Goal: Complete application form: Complete application form

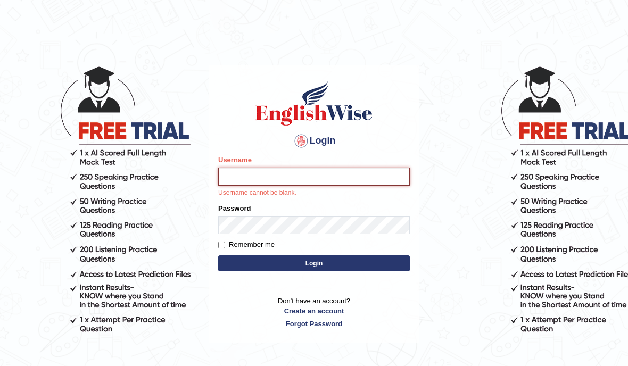
type input "Suman_Gurung"
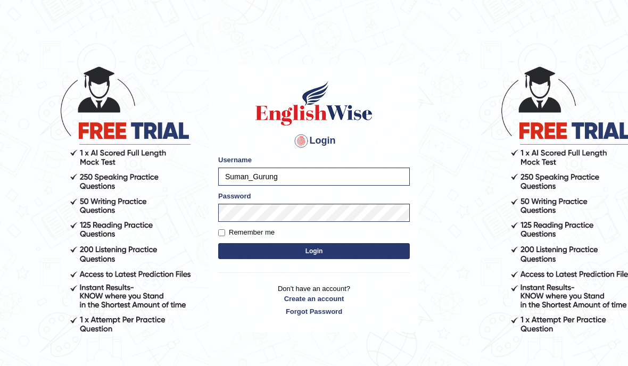
click at [219, 235] on input "Remember me" at bounding box center [221, 232] width 7 height 7
checkbox input "true"
click at [386, 254] on button "Login" at bounding box center [314, 251] width 192 height 16
click at [372, 252] on button "Login" at bounding box center [314, 251] width 192 height 16
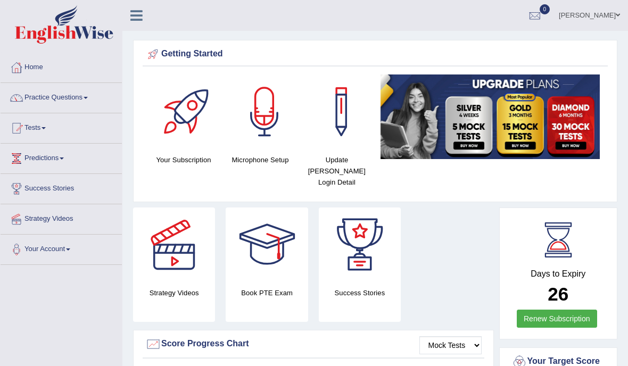
click at [43, 105] on link "Practice Questions" at bounding box center [61, 96] width 121 height 27
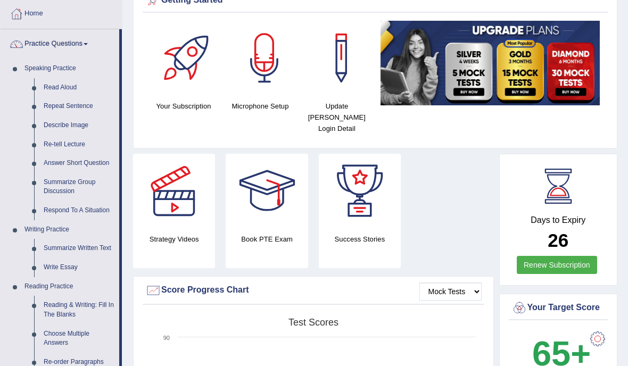
scroll to position [112, 0]
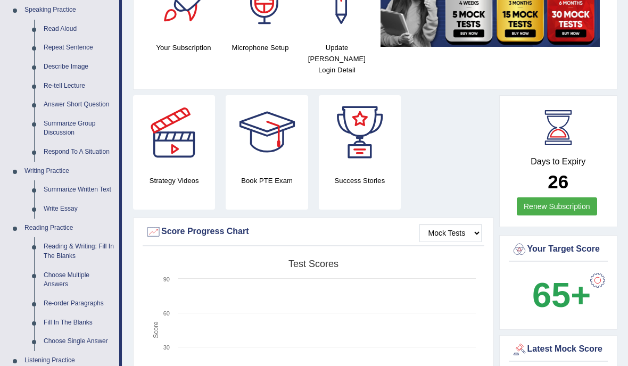
click at [54, 241] on div at bounding box center [314, 183] width 628 height 366
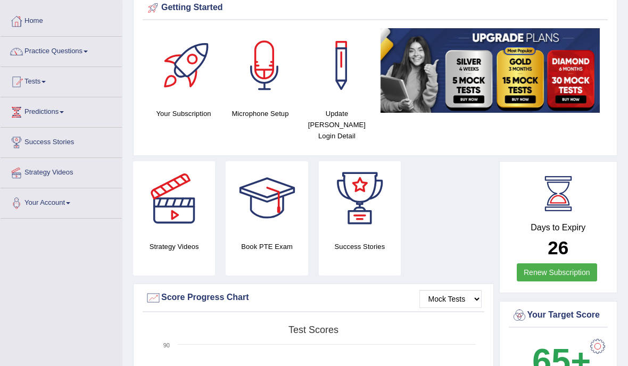
scroll to position [46, 0]
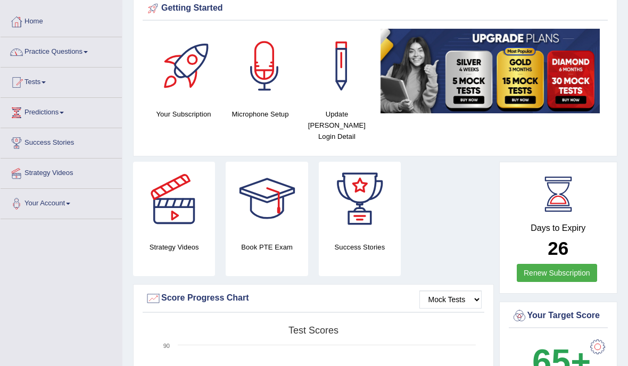
click at [54, 49] on link "Practice Questions" at bounding box center [61, 50] width 121 height 27
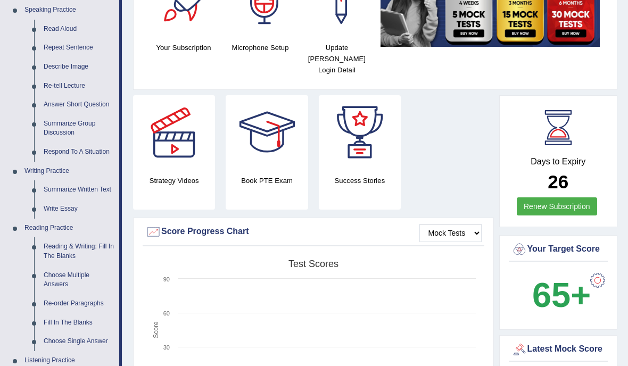
scroll to position [131, 0]
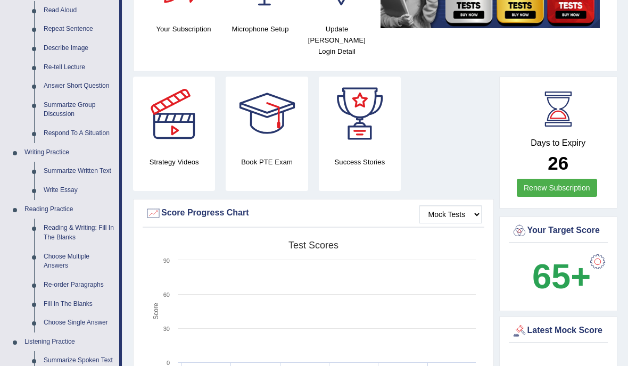
click at [64, 230] on div at bounding box center [314, 183] width 628 height 366
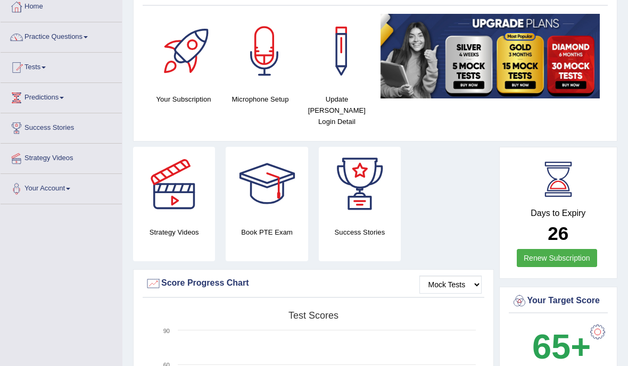
scroll to position [39, 0]
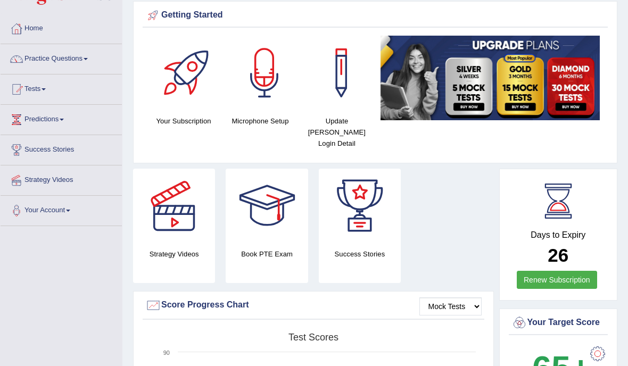
click at [44, 59] on link "Practice Questions" at bounding box center [61, 57] width 121 height 27
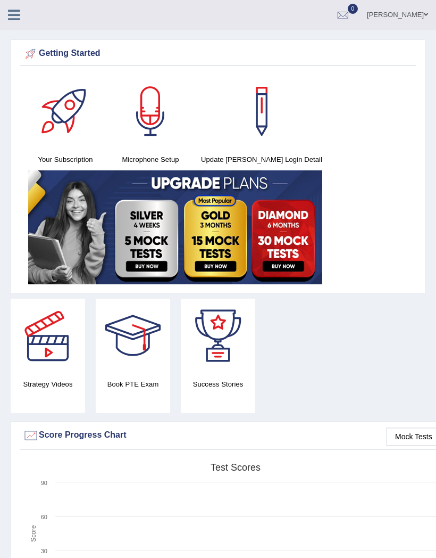
scroll to position [6, 0]
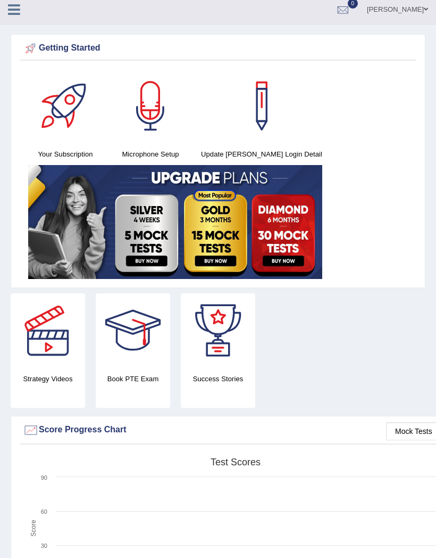
click at [18, 14] on icon at bounding box center [14, 10] width 12 height 14
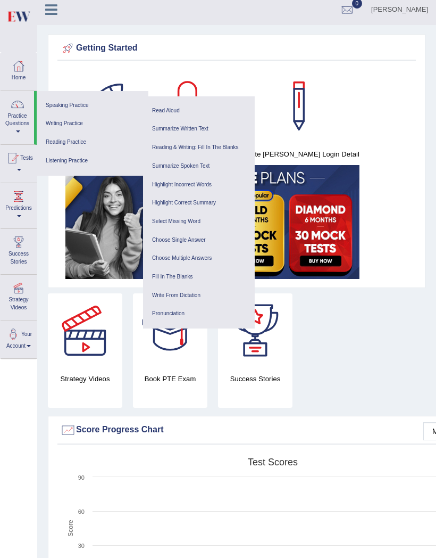
click at [80, 101] on link "Speaking Practice" at bounding box center [92, 105] width 101 height 19
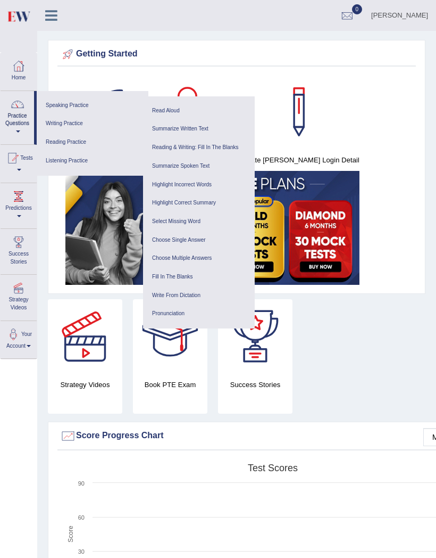
click at [82, 130] on link "Writing Practice" at bounding box center [92, 123] width 101 height 19
click at [218, 152] on ul "Summarize Spoken Text Highlight Incorrect Words Highlight Correct Summary Selec…" at bounding box center [199, 240] width 112 height 177
click at [218, 153] on ul "Summarize Spoken Text Highlight Incorrect Words Highlight Correct Summary Selec…" at bounding box center [199, 240] width 112 height 177
click at [213, 152] on ul "Summarize Spoken Text Highlight Incorrect Words Highlight Correct Summary Selec…" at bounding box center [199, 240] width 112 height 177
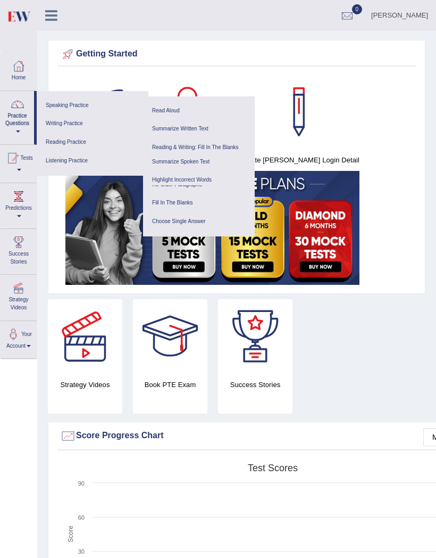
click at [16, 167] on link "Tests" at bounding box center [19, 162] width 36 height 35
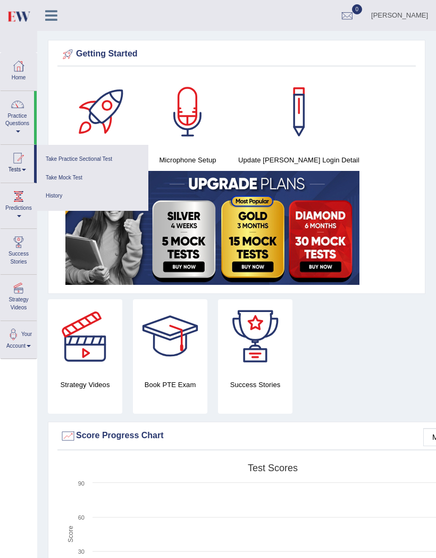
click at [106, 201] on link "History" at bounding box center [92, 196] width 101 height 19
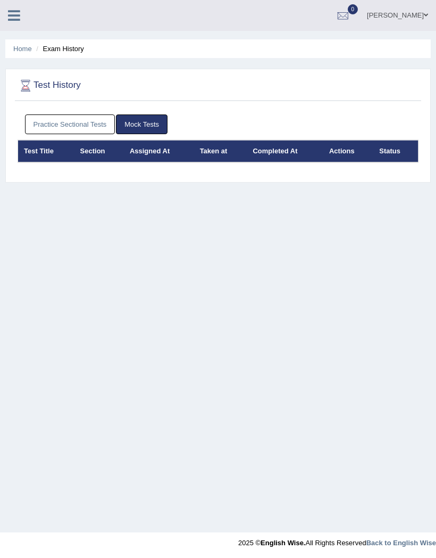
click at [13, 18] on icon at bounding box center [14, 16] width 12 height 14
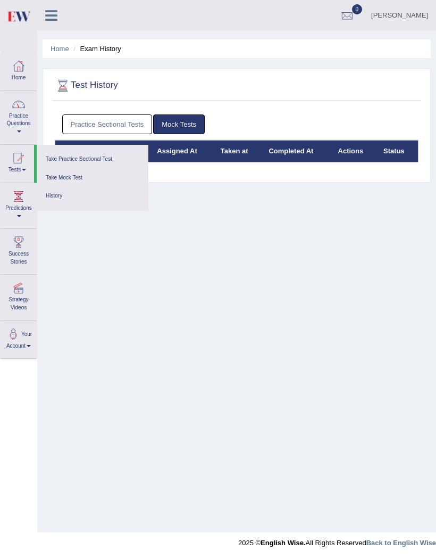
click at [16, 105] on div at bounding box center [19, 104] width 16 height 16
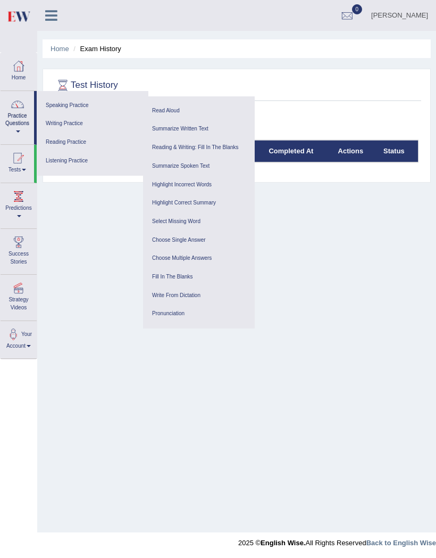
click at [30, 216] on div at bounding box center [218, 279] width 436 height 558
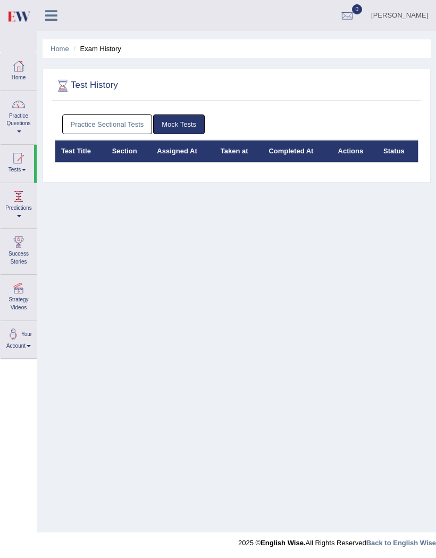
click at [21, 199] on div at bounding box center [19, 196] width 16 height 16
click at [68, 196] on link "Latest Predictions" at bounding box center [92, 197] width 101 height 19
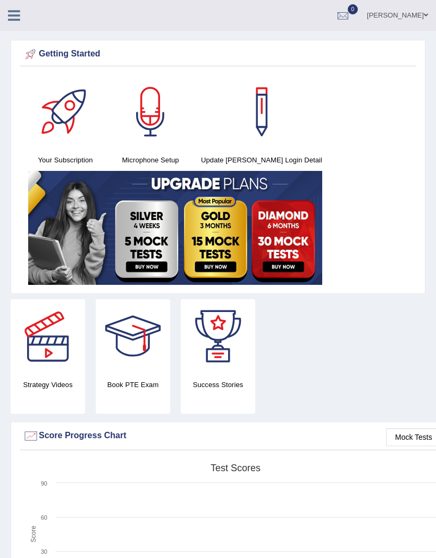
click at [15, 18] on icon at bounding box center [14, 16] width 12 height 14
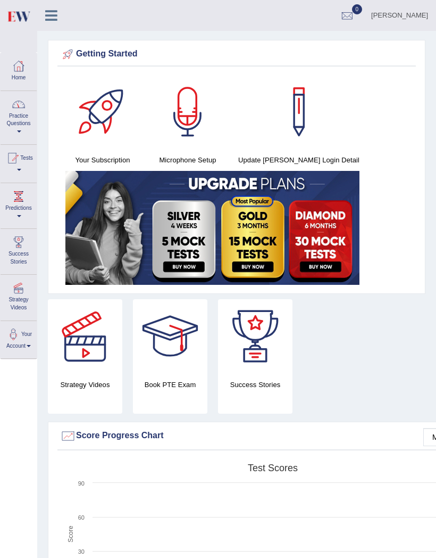
click at [22, 99] on div at bounding box center [19, 104] width 16 height 16
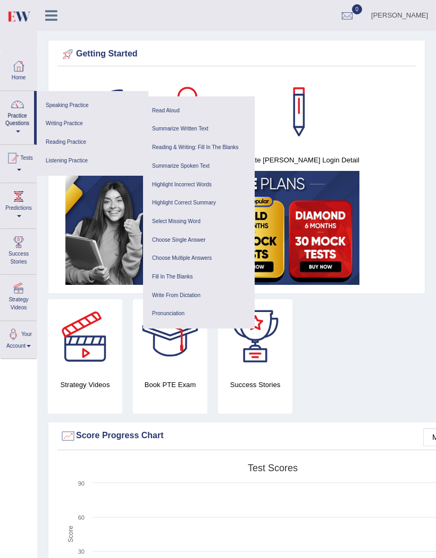
click at [86, 124] on link "Writing Practice" at bounding box center [92, 123] width 101 height 19
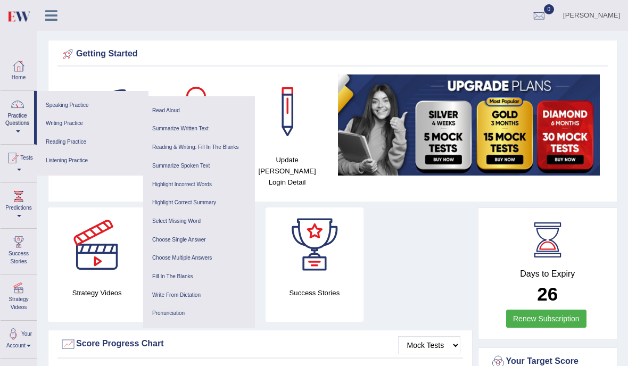
click at [19, 120] on link "Practice Questions" at bounding box center [18, 116] width 34 height 50
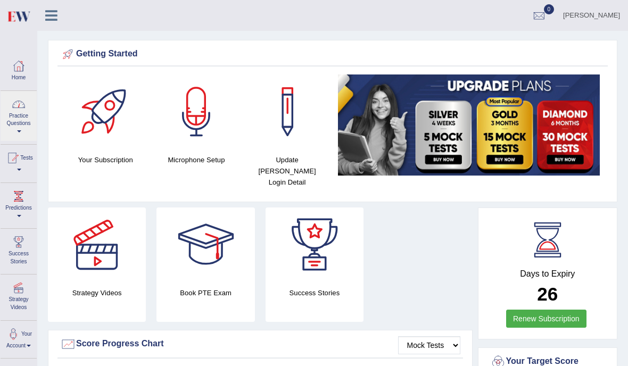
click at [15, 111] on div at bounding box center [314, 183] width 628 height 366
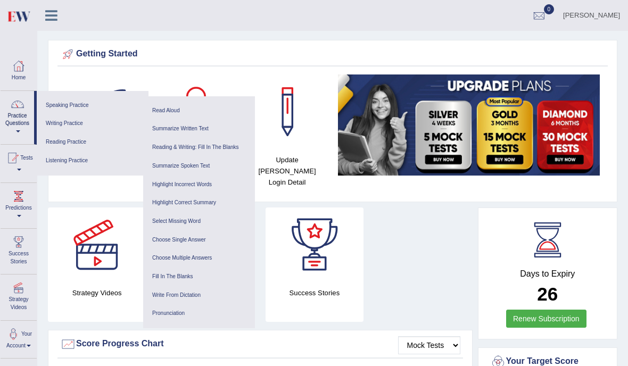
click at [61, 121] on link "Writing Practice" at bounding box center [92, 123] width 101 height 19
click at [164, 145] on link "Reading & Writing: Fill In The Blanks" at bounding box center [198, 147] width 101 height 19
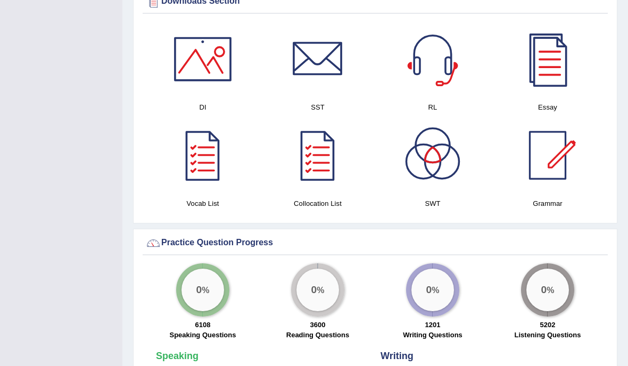
scroll to position [617, 0]
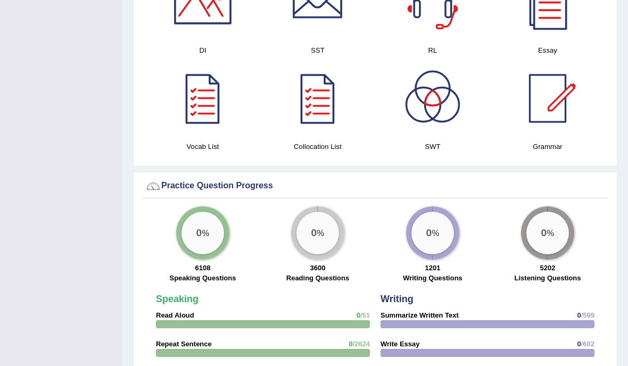
click at [317, 238] on big "0" at bounding box center [314, 233] width 6 height 12
click at [439, 240] on div "0 %" at bounding box center [432, 233] width 43 height 43
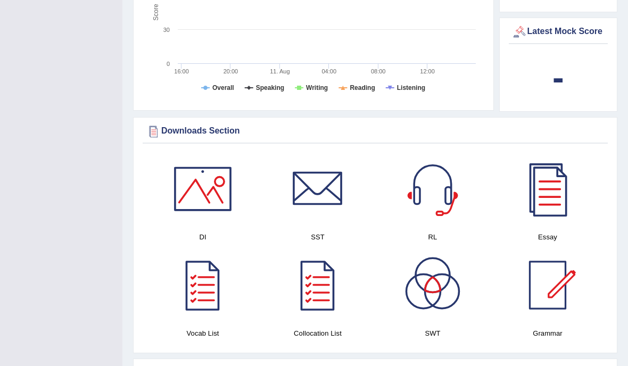
scroll to position [442, 0]
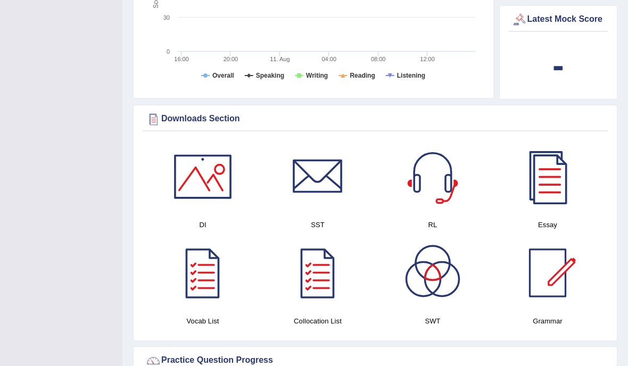
click at [196, 177] on div at bounding box center [202, 176] width 74 height 74
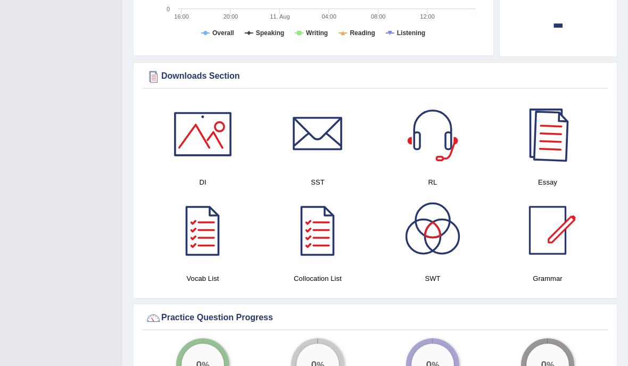
click at [552, 147] on div at bounding box center [547, 134] width 74 height 74
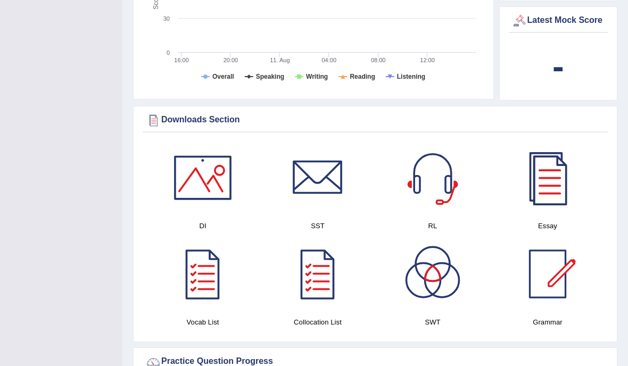
scroll to position [439, 0]
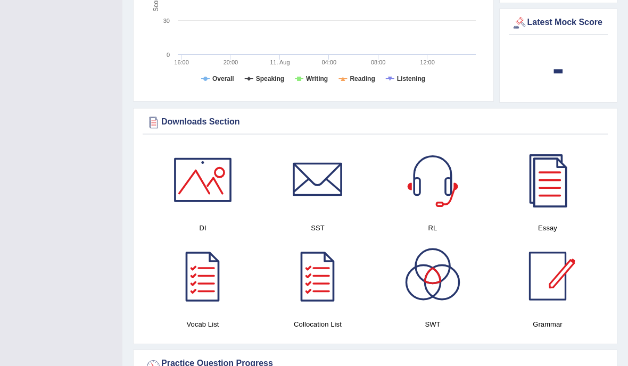
click at [549, 264] on div at bounding box center [547, 276] width 74 height 74
click at [182, 173] on div at bounding box center [202, 180] width 74 height 74
click at [322, 169] on div at bounding box center [317, 180] width 74 height 74
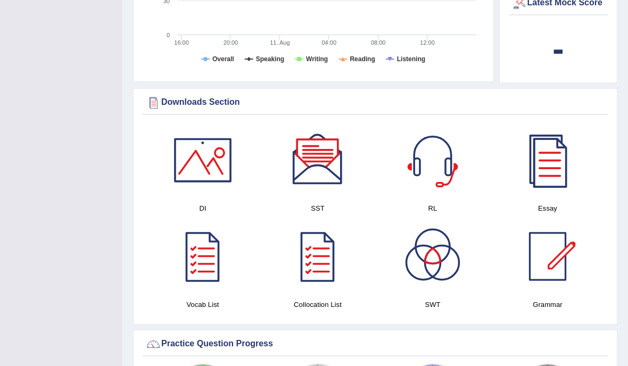
scroll to position [497, 0]
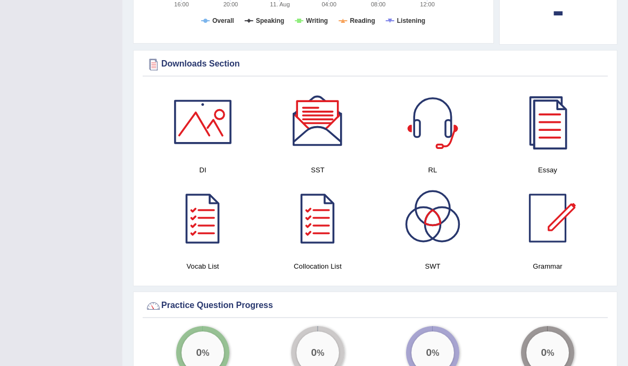
click at [195, 225] on div at bounding box center [202, 218] width 74 height 74
click at [455, 240] on div at bounding box center [432, 218] width 74 height 74
click at [440, 121] on div at bounding box center [432, 122] width 74 height 74
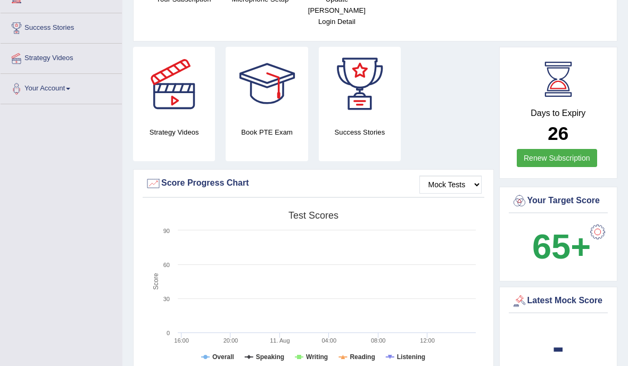
scroll to position [0, 0]
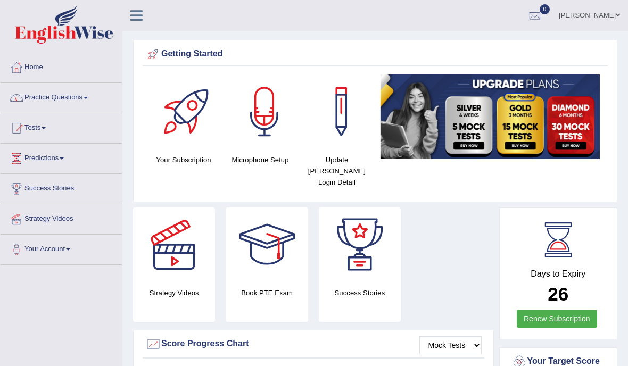
click at [54, 96] on link "Practice Questions" at bounding box center [61, 96] width 121 height 27
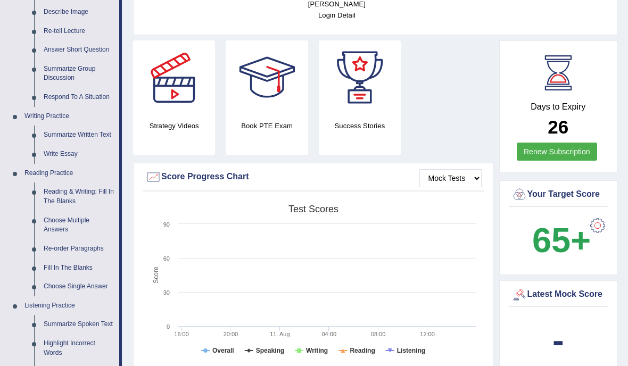
scroll to position [168, 0]
click at [54, 217] on div at bounding box center [314, 183] width 628 height 366
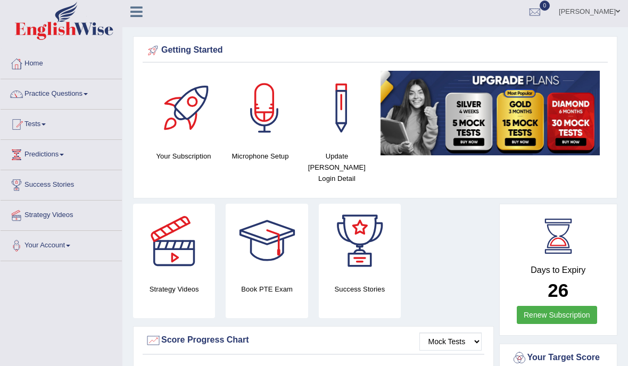
scroll to position [0, 0]
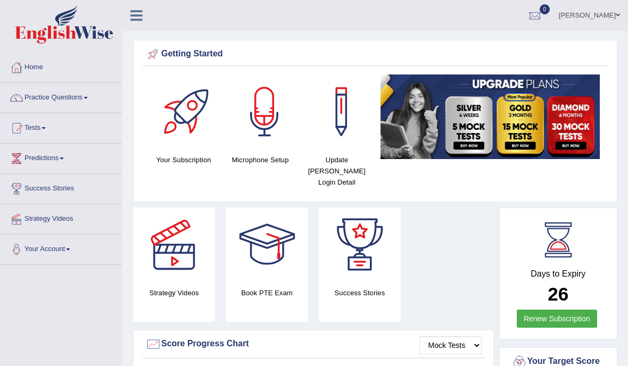
click at [601, 17] on link "[PERSON_NAME]" at bounding box center [589, 14] width 77 height 28
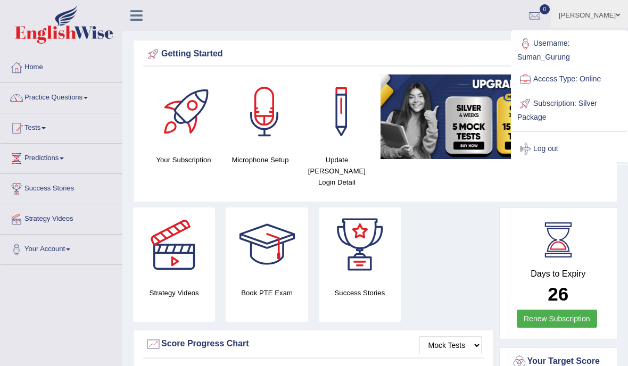
click at [574, 56] on link "Username: Suman_Gurung" at bounding box center [569, 49] width 115 height 36
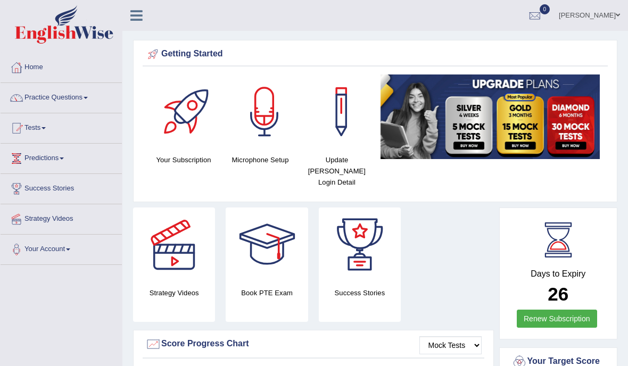
click at [607, 16] on link "[PERSON_NAME]" at bounding box center [589, 14] width 77 height 28
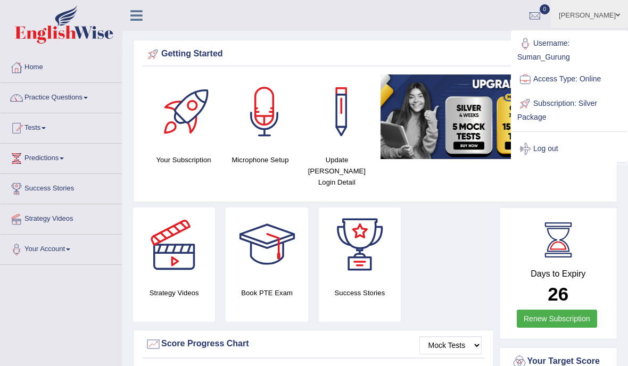
click at [566, 142] on link "Log out" at bounding box center [569, 149] width 115 height 24
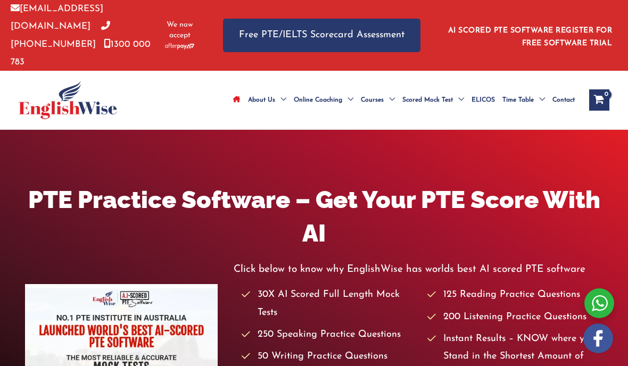
click at [367, 26] on link "Free PTE/IELTS Scorecard Assessment" at bounding box center [321, 36] width 197 height 34
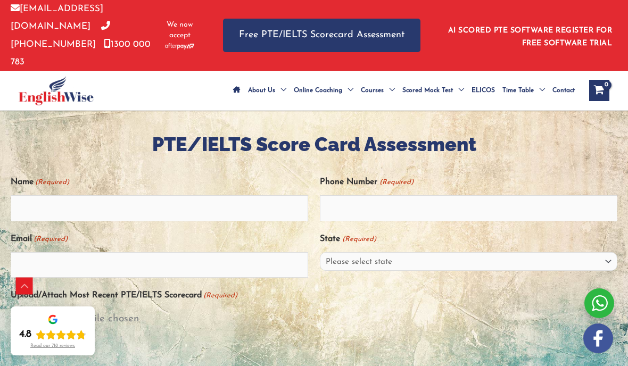
scroll to position [188, 0]
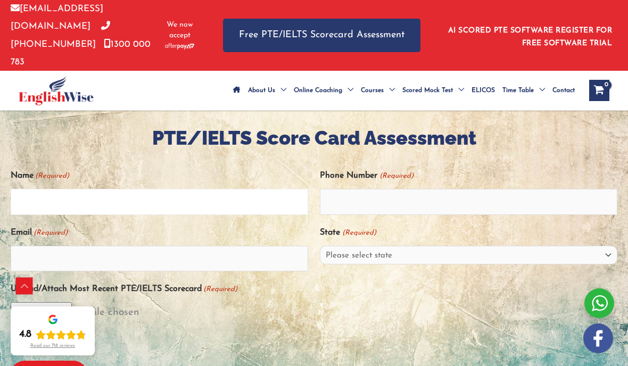
click at [71, 189] on input "Name (Required)" at bounding box center [159, 202] width 297 height 26
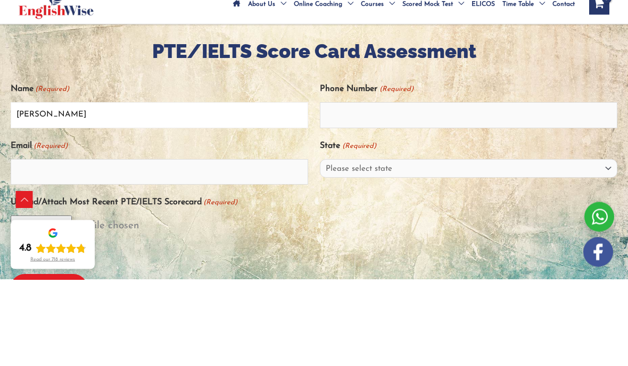
type input "[PERSON_NAME]"
click at [450, 189] on input "Phone Number (Required)" at bounding box center [468, 202] width 297 height 26
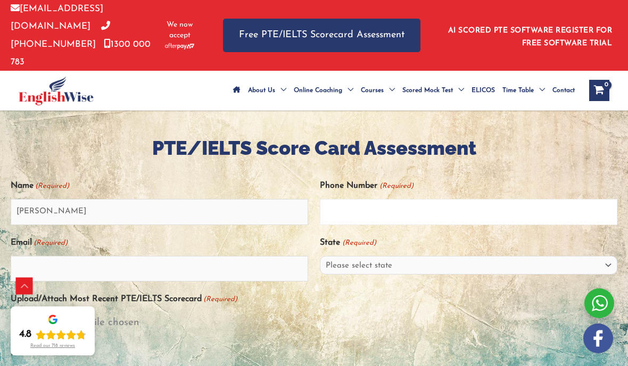
scroll to position [177, 0]
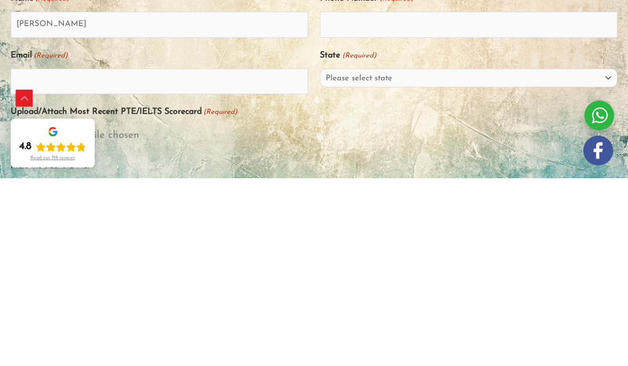
click at [37, 313] on input "Upload/Attach Most Recent PTE/IELTS Scorecard (Required)" at bounding box center [314, 323] width 606 height 21
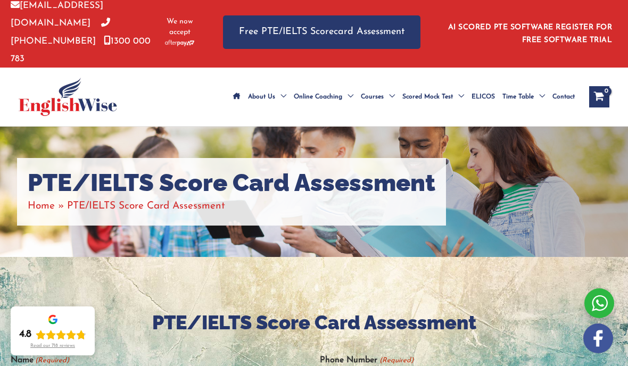
scroll to position [0, 0]
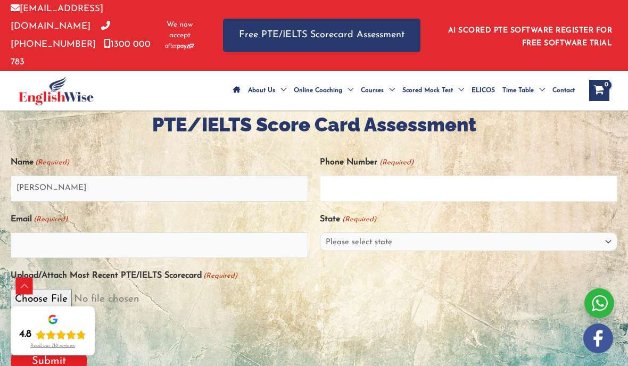
click at [528, 176] on input "Phone Number (Required)" at bounding box center [468, 189] width 297 height 26
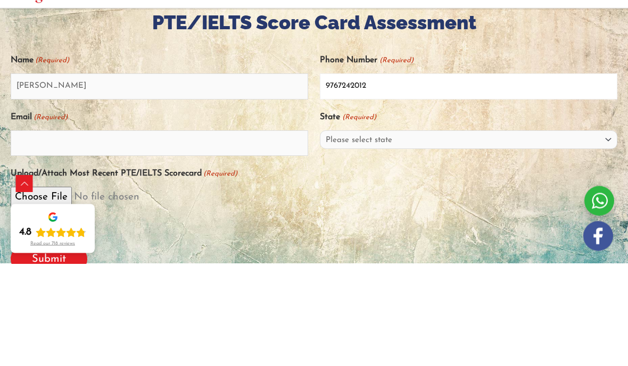
type input "9767242012"
click at [472, 233] on select "Please select state [GEOGRAPHIC_DATA] ([GEOGRAPHIC_DATA]) [GEOGRAPHIC_DATA] ([G…" at bounding box center [468, 242] width 297 height 19
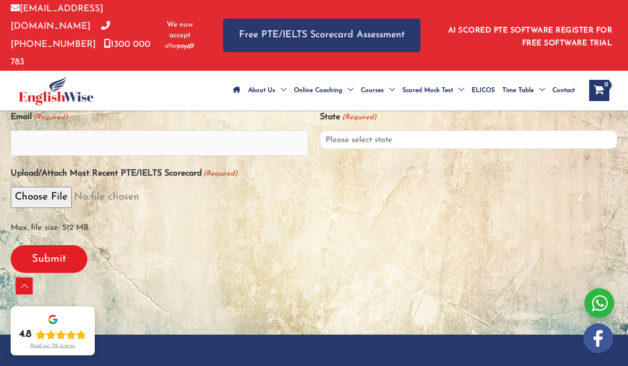
select select "[GEOGRAPHIC_DATA] ([GEOGRAPHIC_DATA])"
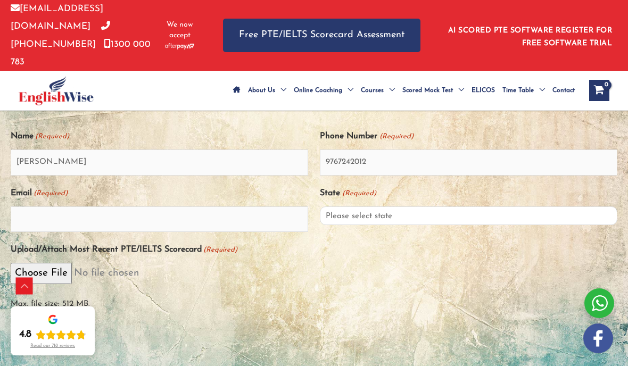
scroll to position [228, 0]
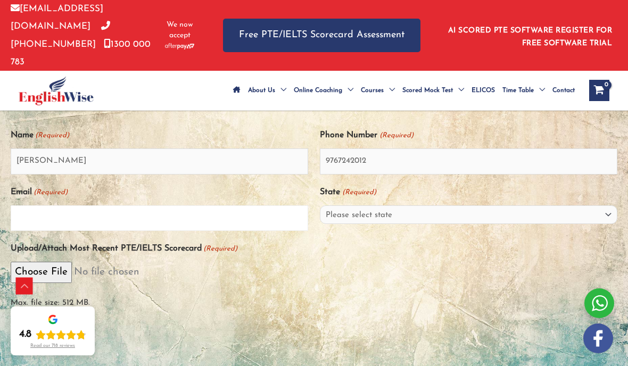
click at [98, 205] on input "Email (Required)" at bounding box center [159, 218] width 297 height 26
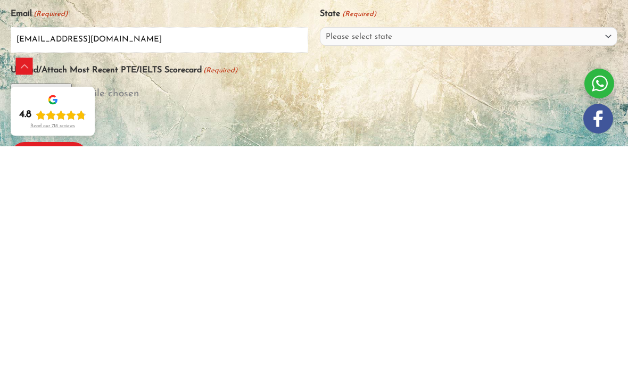
scroll to position [206, 0]
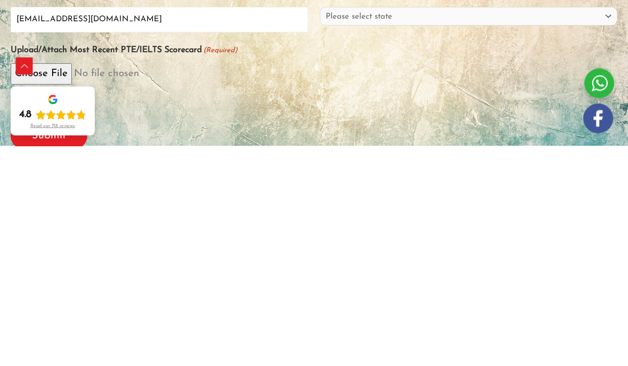
type input "sumiigrgbutwal@gmail.com"
click at [60, 284] on input "Upload/Attach Most Recent PTE/IELTS Scorecard (Required)" at bounding box center [314, 294] width 606 height 21
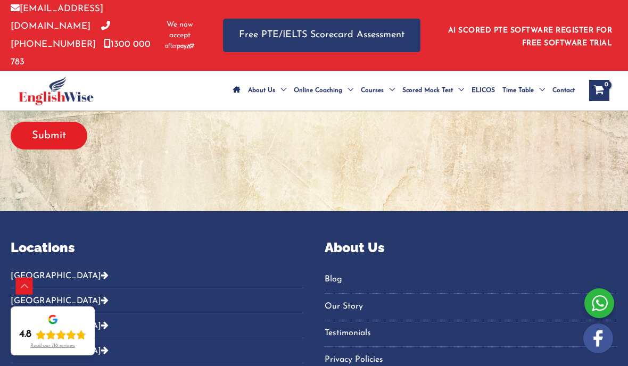
click at [46, 122] on input "Submit" at bounding box center [49, 136] width 77 height 28
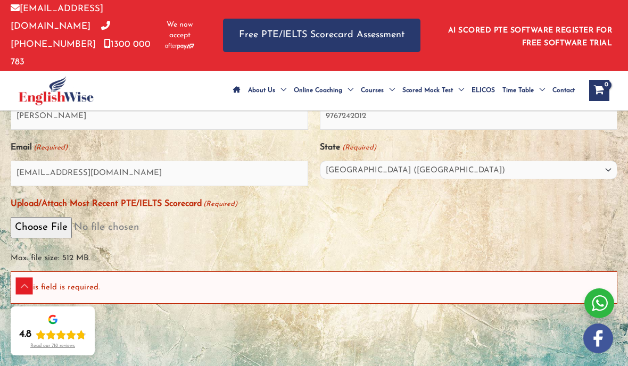
scroll to position [320, 0]
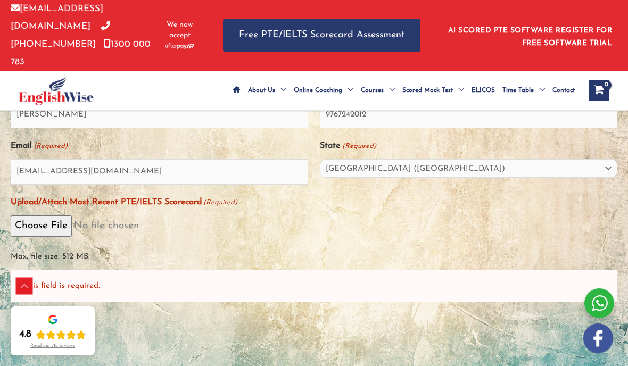
click at [43, 215] on input "Upload/Attach Most Recent PTE/IELTS Scorecard (Required)" at bounding box center [314, 225] width 606 height 21
type input "C:\fakepath\IMG_5182.png"
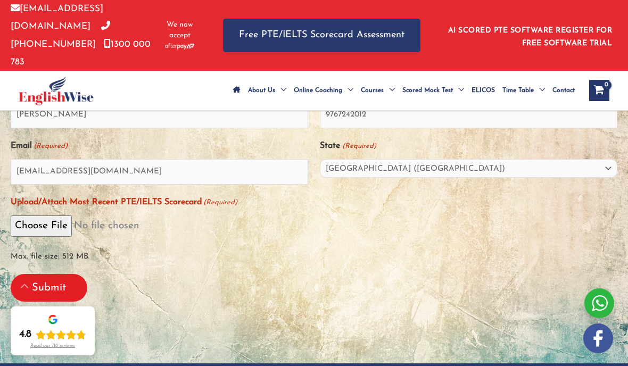
click at [63, 274] on input "Submit" at bounding box center [49, 288] width 77 height 28
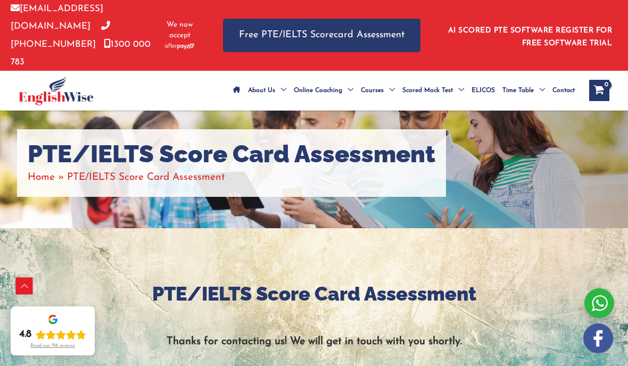
scroll to position [0, 0]
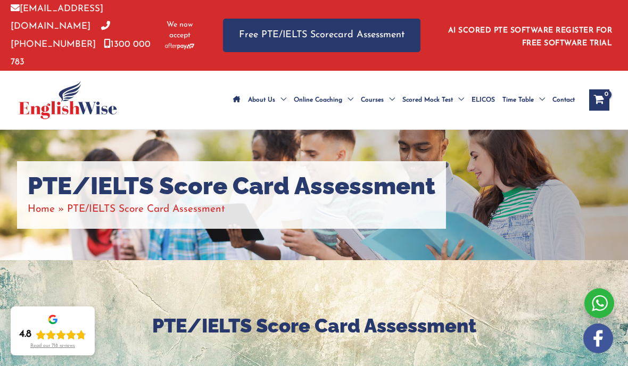
click at [567, 81] on span "Contact" at bounding box center [563, 99] width 22 height 37
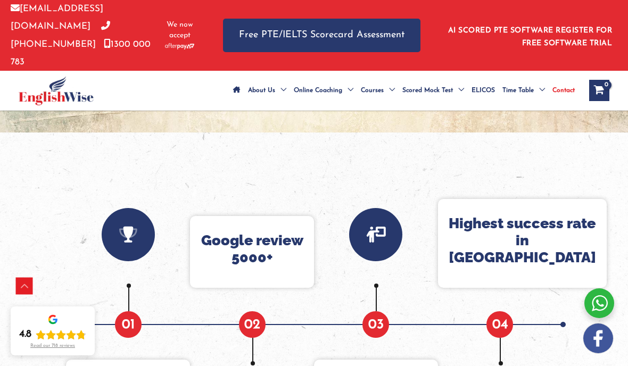
scroll to position [462, 0]
